Goal: Task Accomplishment & Management: Manage account settings

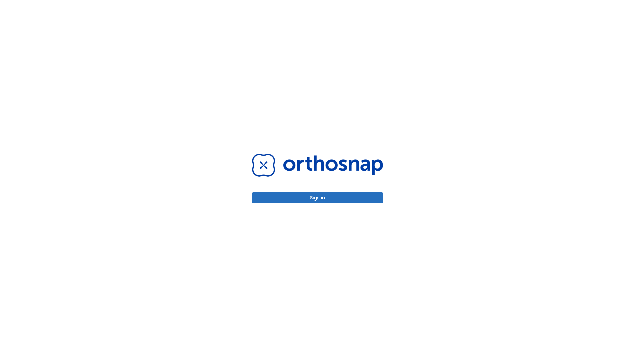
click at [318, 198] on button "Sign in" at bounding box center [317, 198] width 131 height 11
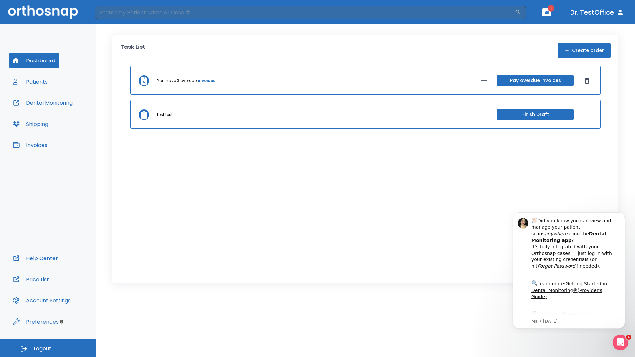
click at [48, 348] on span "Logout" at bounding box center [43, 348] width 18 height 7
